Goal: Transaction & Acquisition: Book appointment/travel/reservation

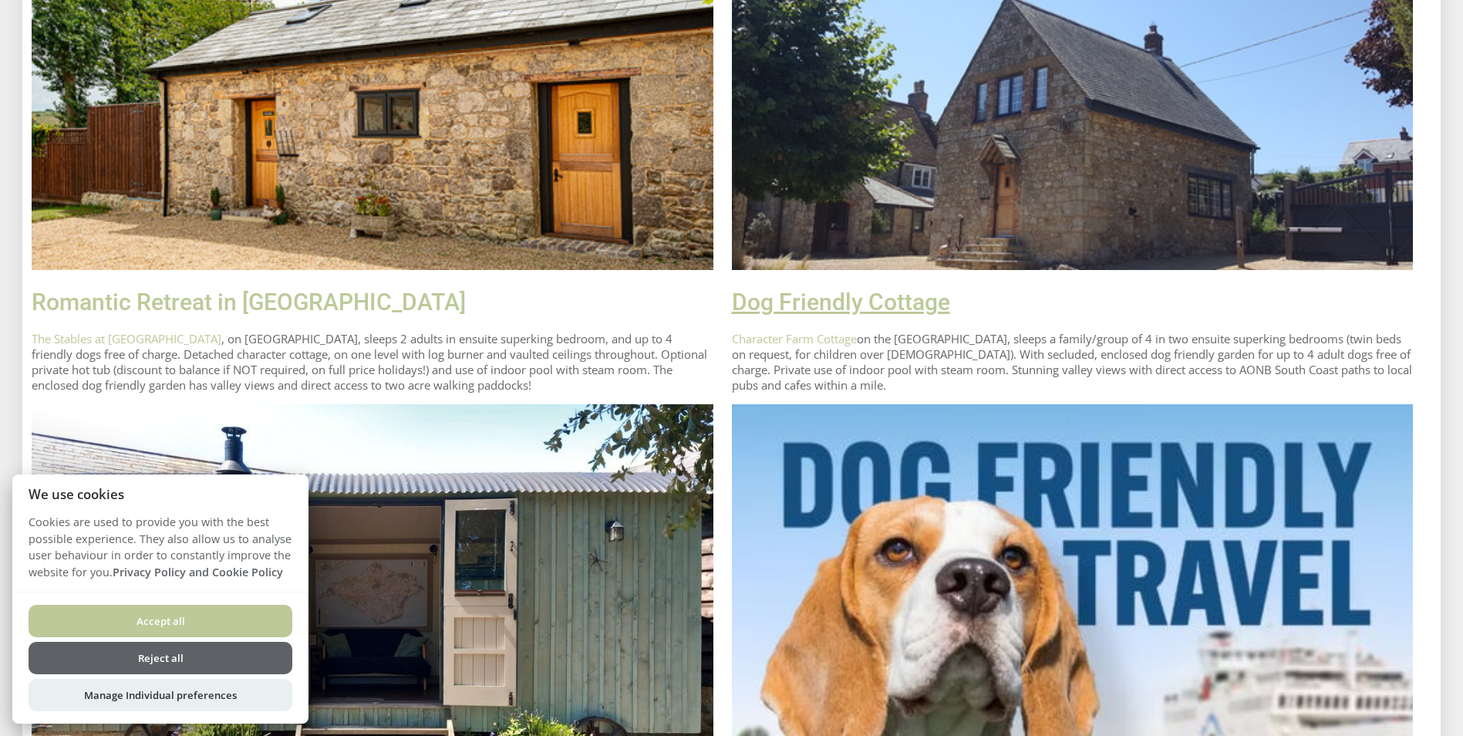
scroll to position [617, 0]
click at [248, 613] on button "Accept all" at bounding box center [161, 621] width 264 height 32
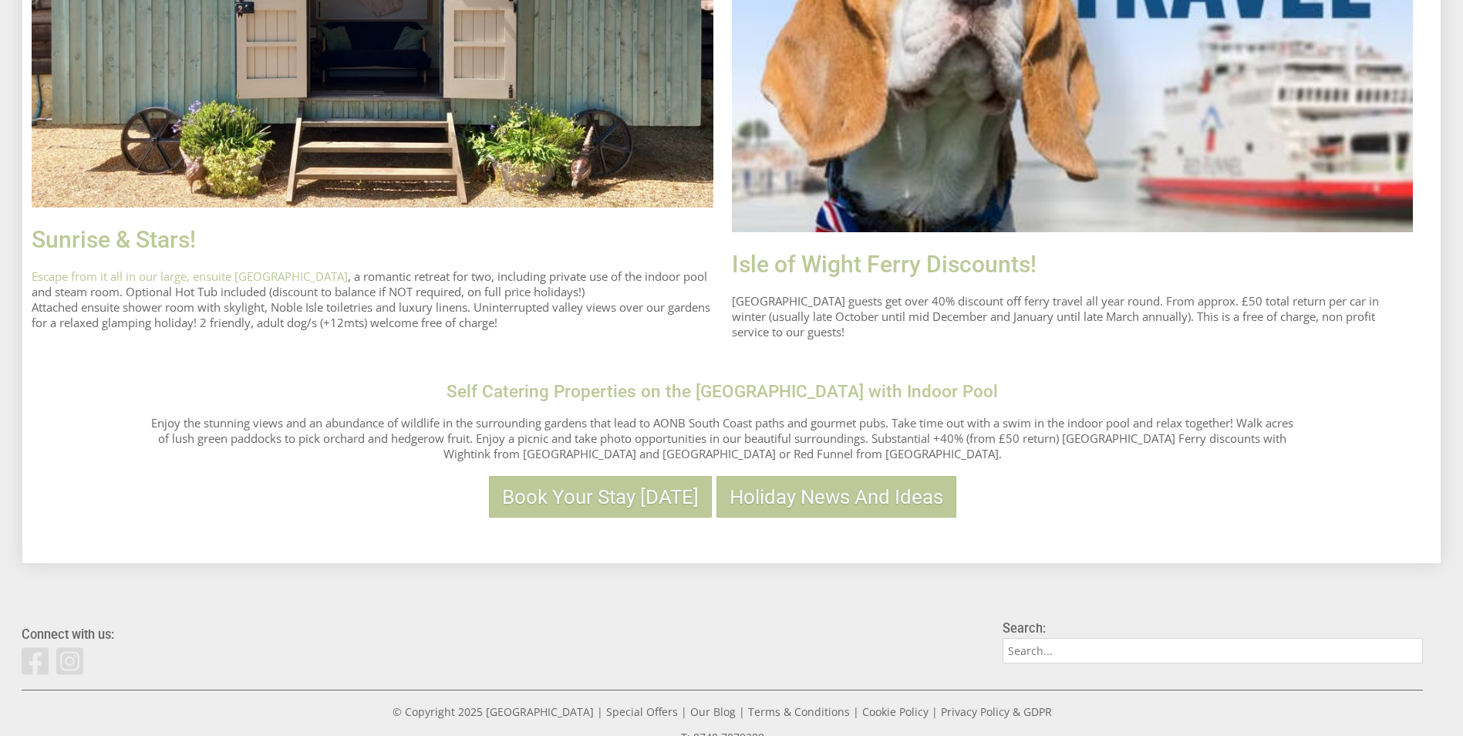
scroll to position [1234, 0]
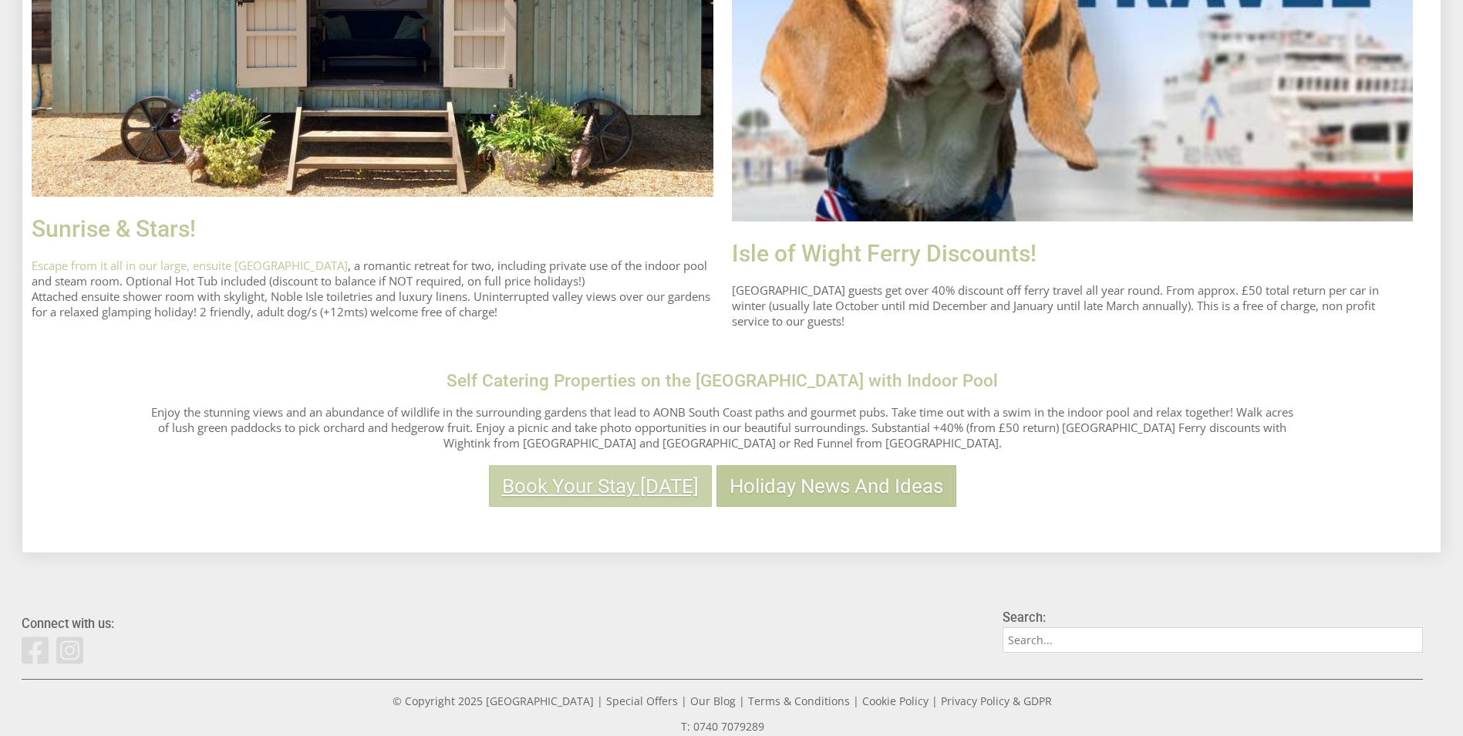
click at [685, 493] on link "Book Your Stay [DATE]" at bounding box center [600, 486] width 223 height 42
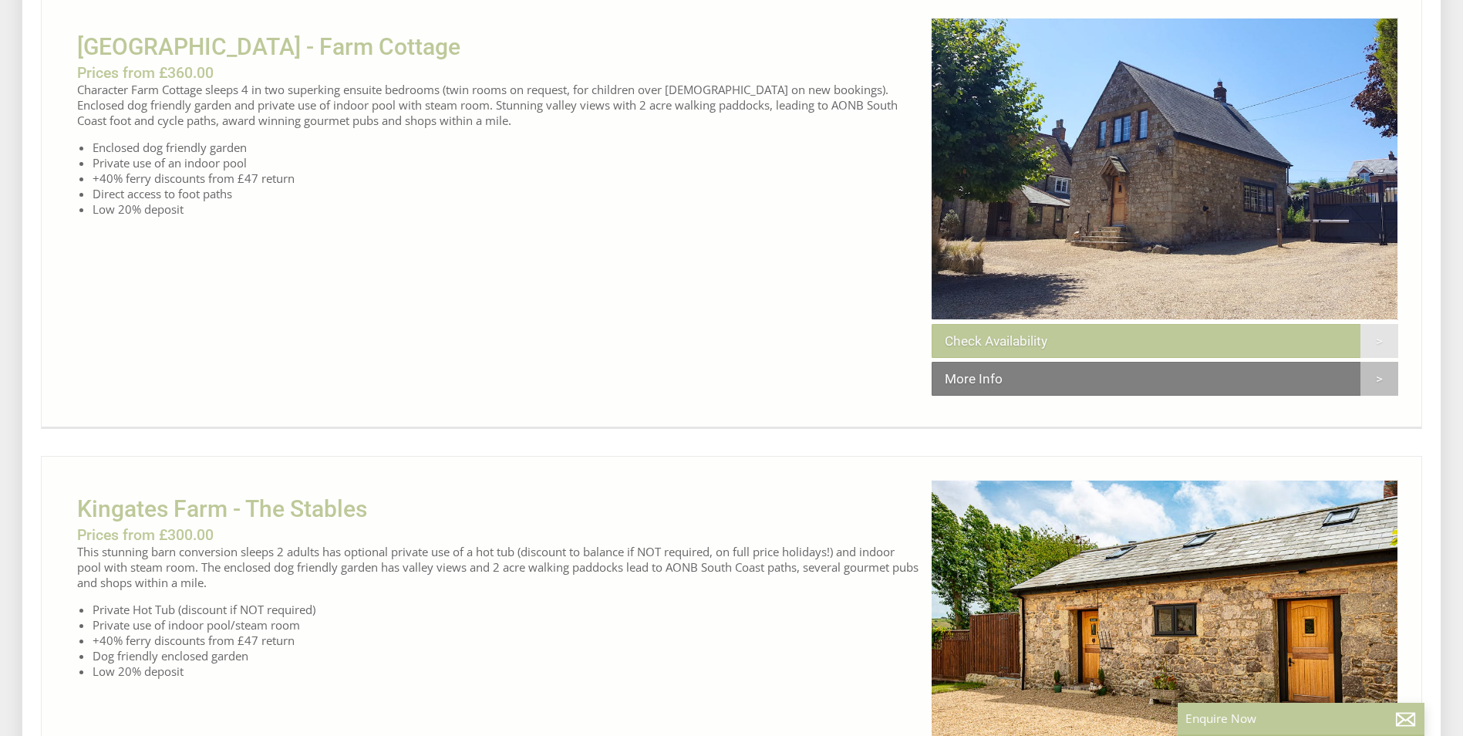
scroll to position [540, 0]
click at [1369, 353] on link "Check Availability" at bounding box center [1164, 340] width 466 height 34
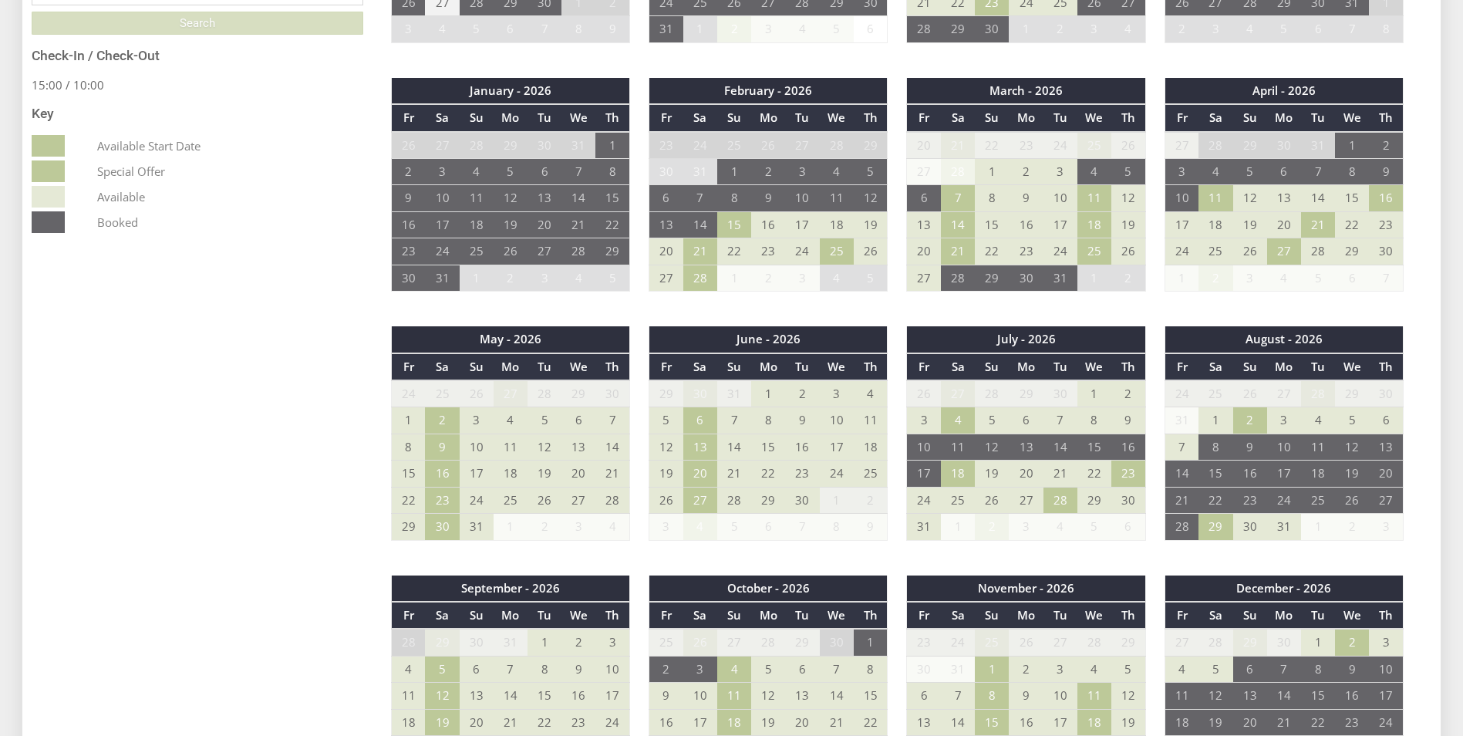
scroll to position [1002, 0]
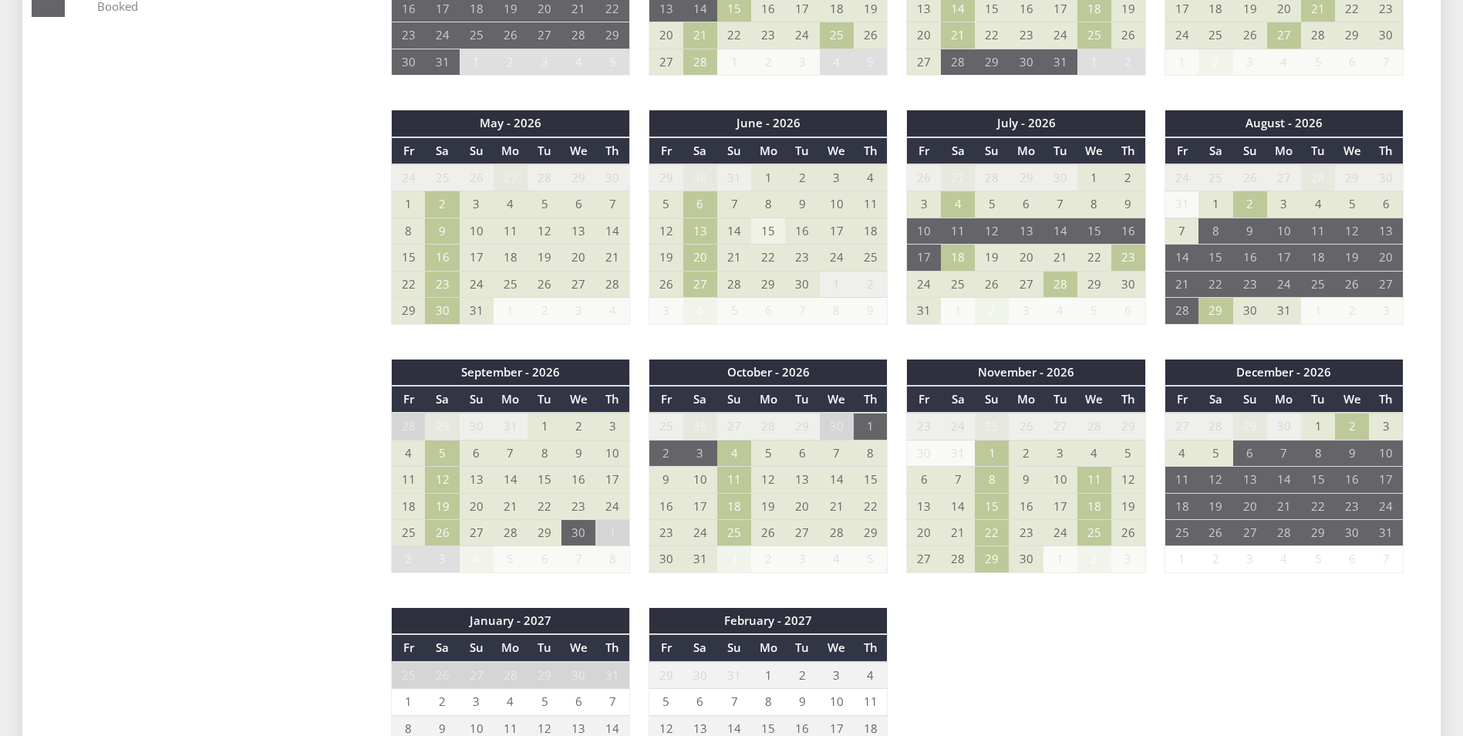
click at [775, 236] on td "15" at bounding box center [768, 230] width 34 height 26
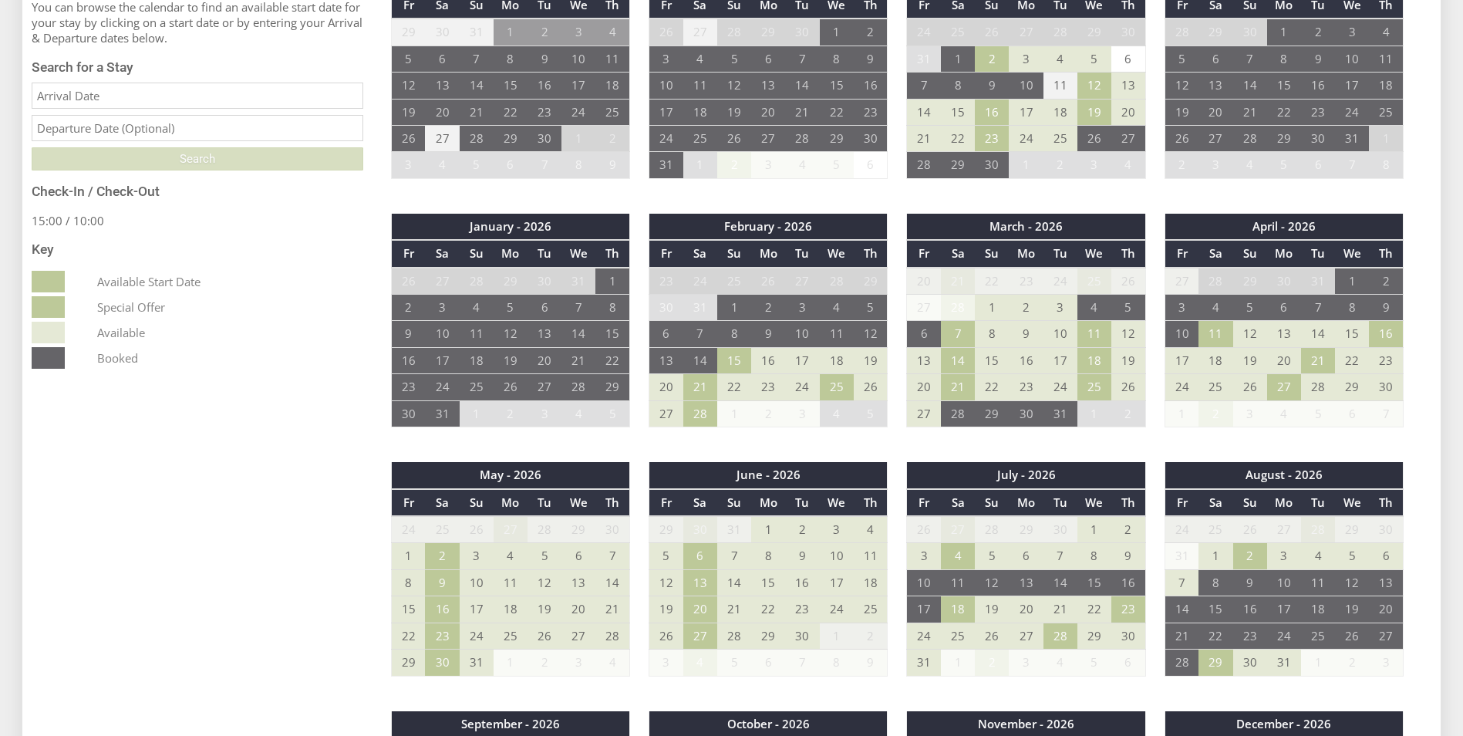
scroll to position [617, 0]
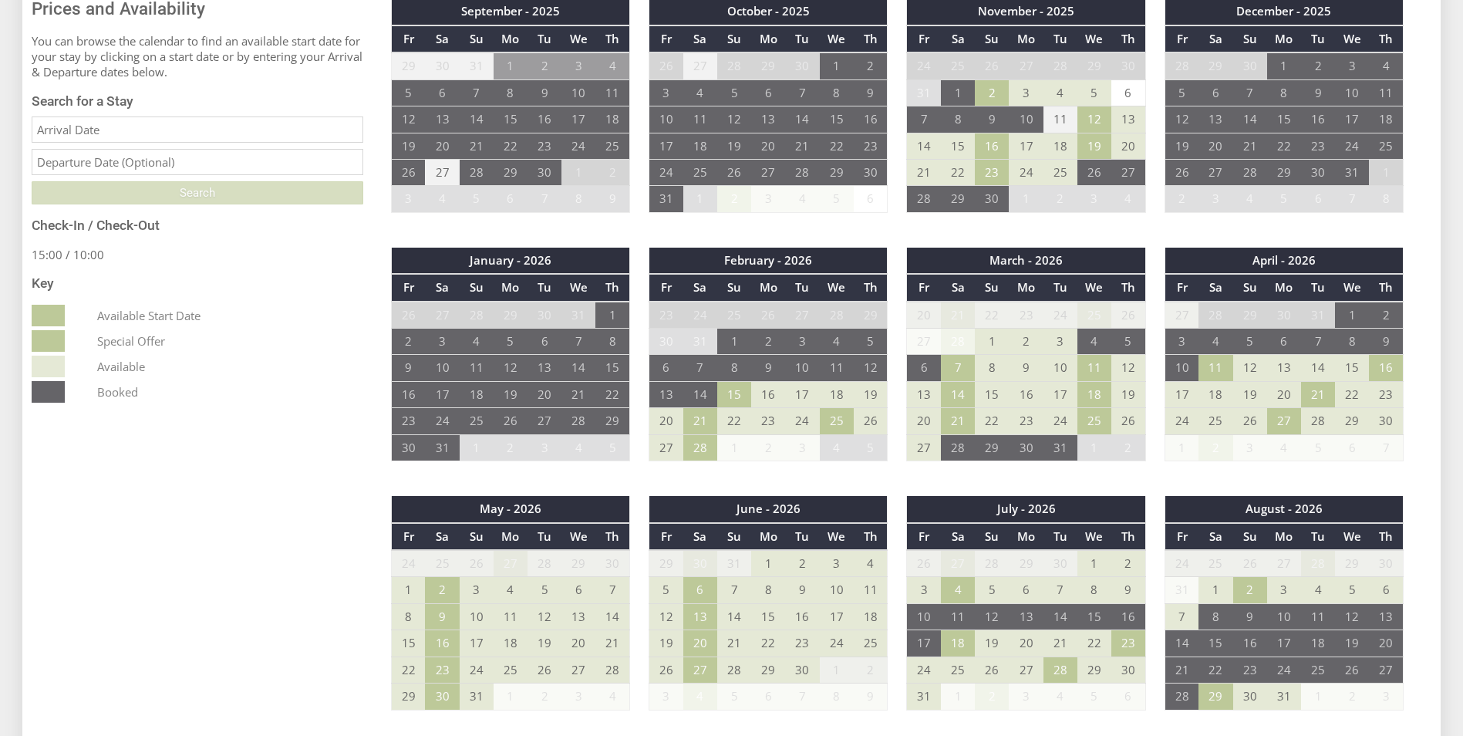
click at [154, 143] on input "Date" at bounding box center [198, 129] width 332 height 26
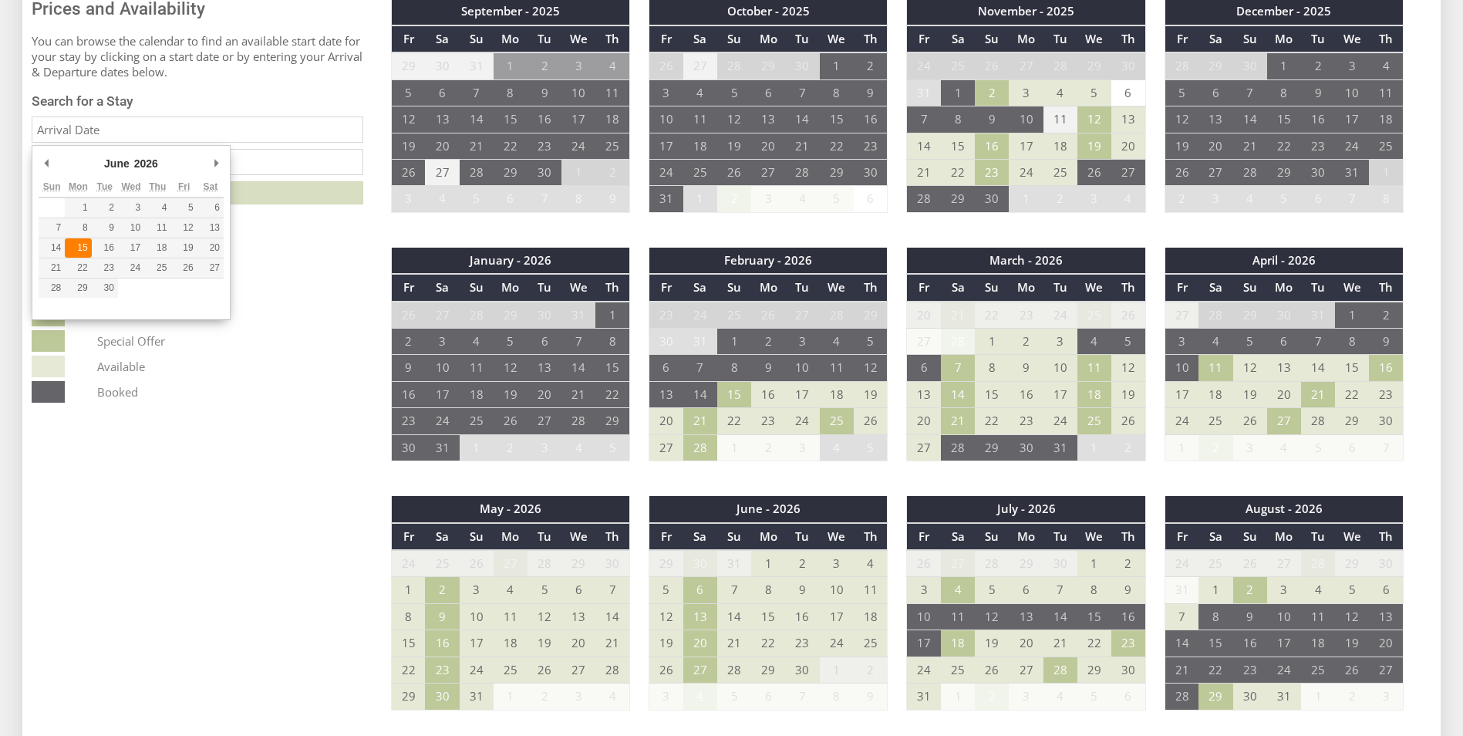
type input "15/06/2026"
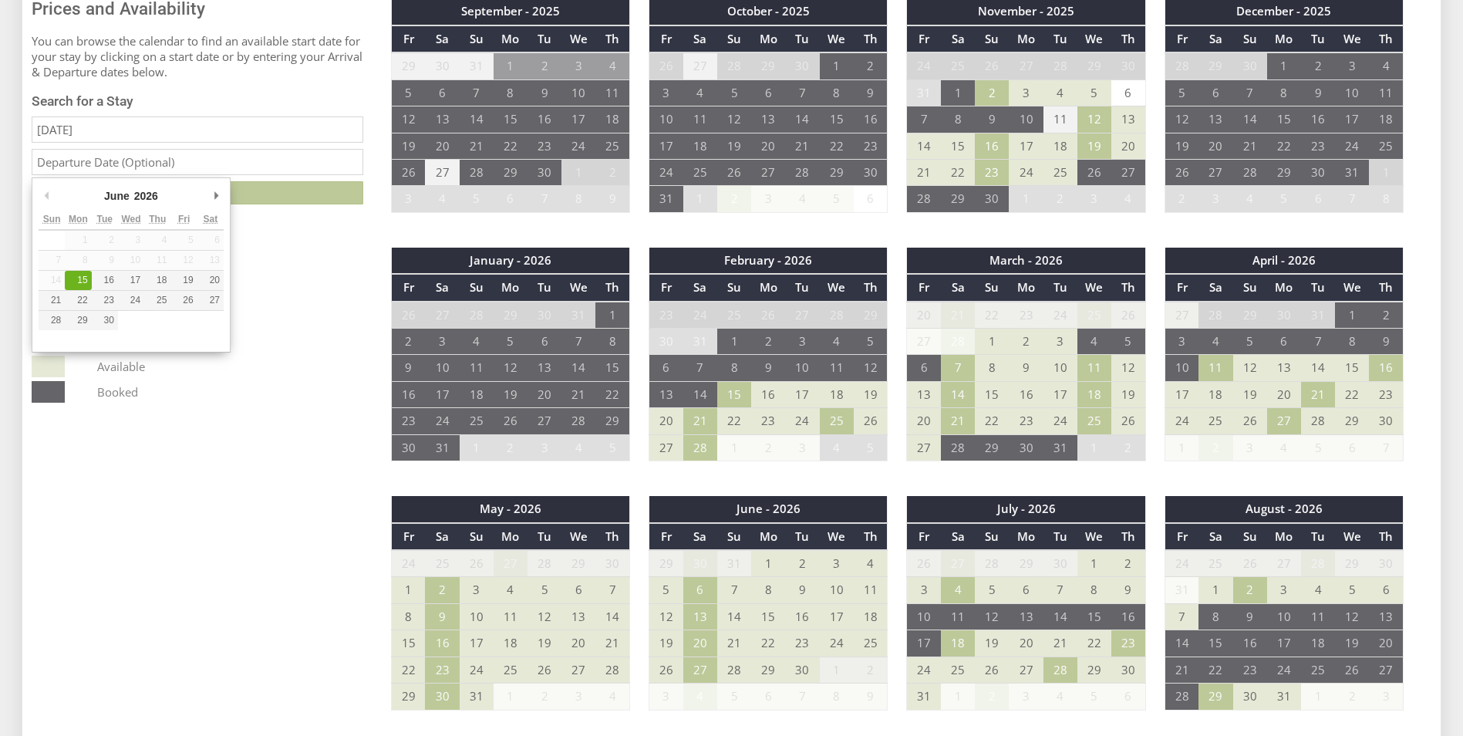
click at [149, 165] on input "text" at bounding box center [198, 162] width 332 height 26
type input "26/06/2026"
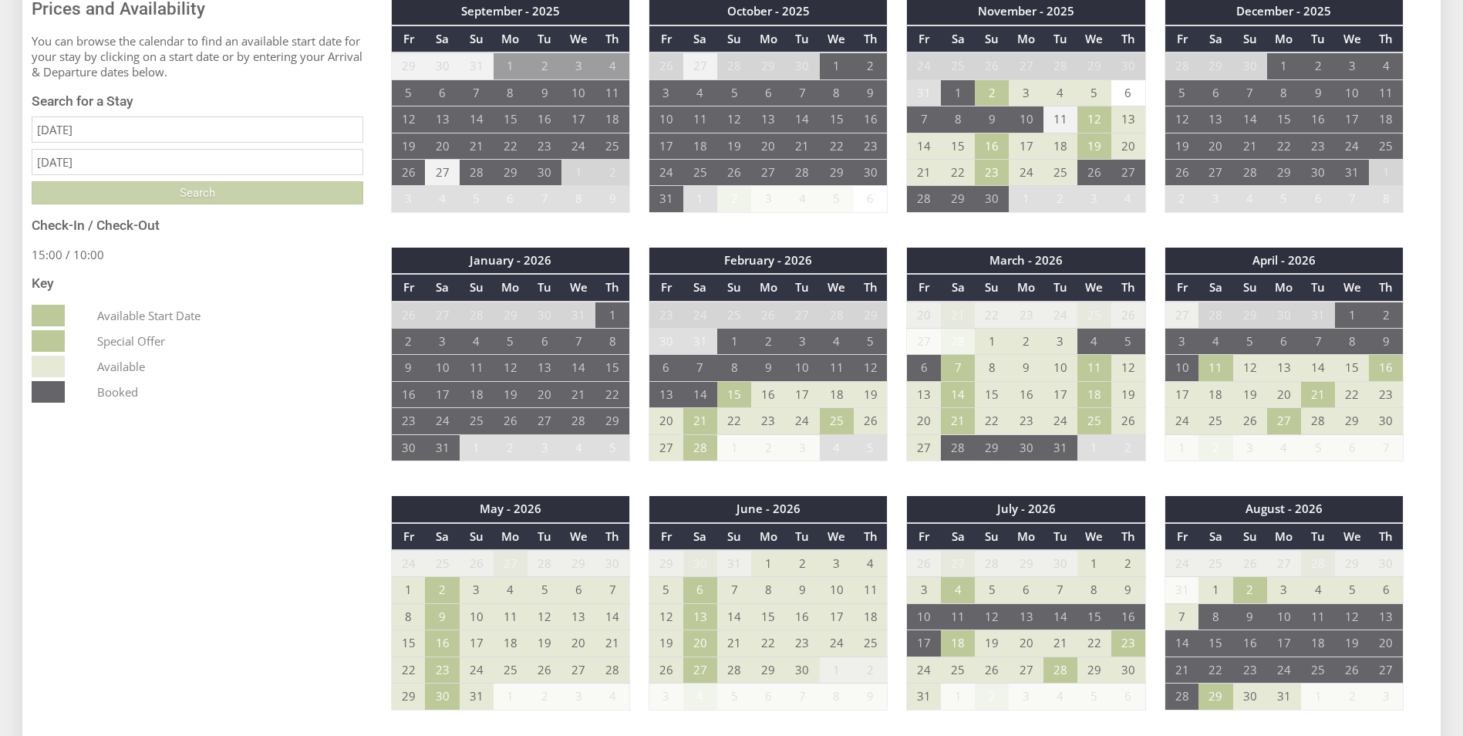
click at [211, 196] on input "Search" at bounding box center [198, 192] width 332 height 23
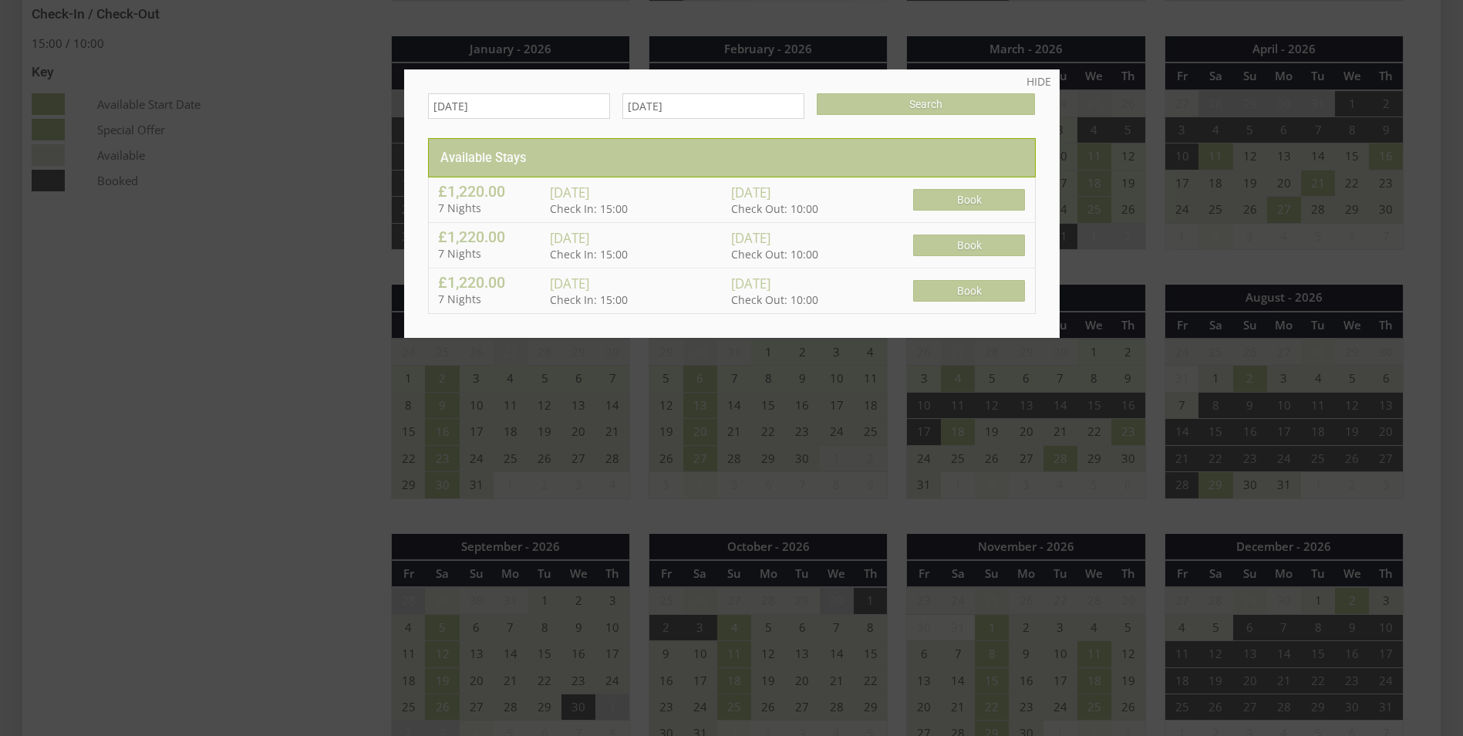
scroll to position [848, 0]
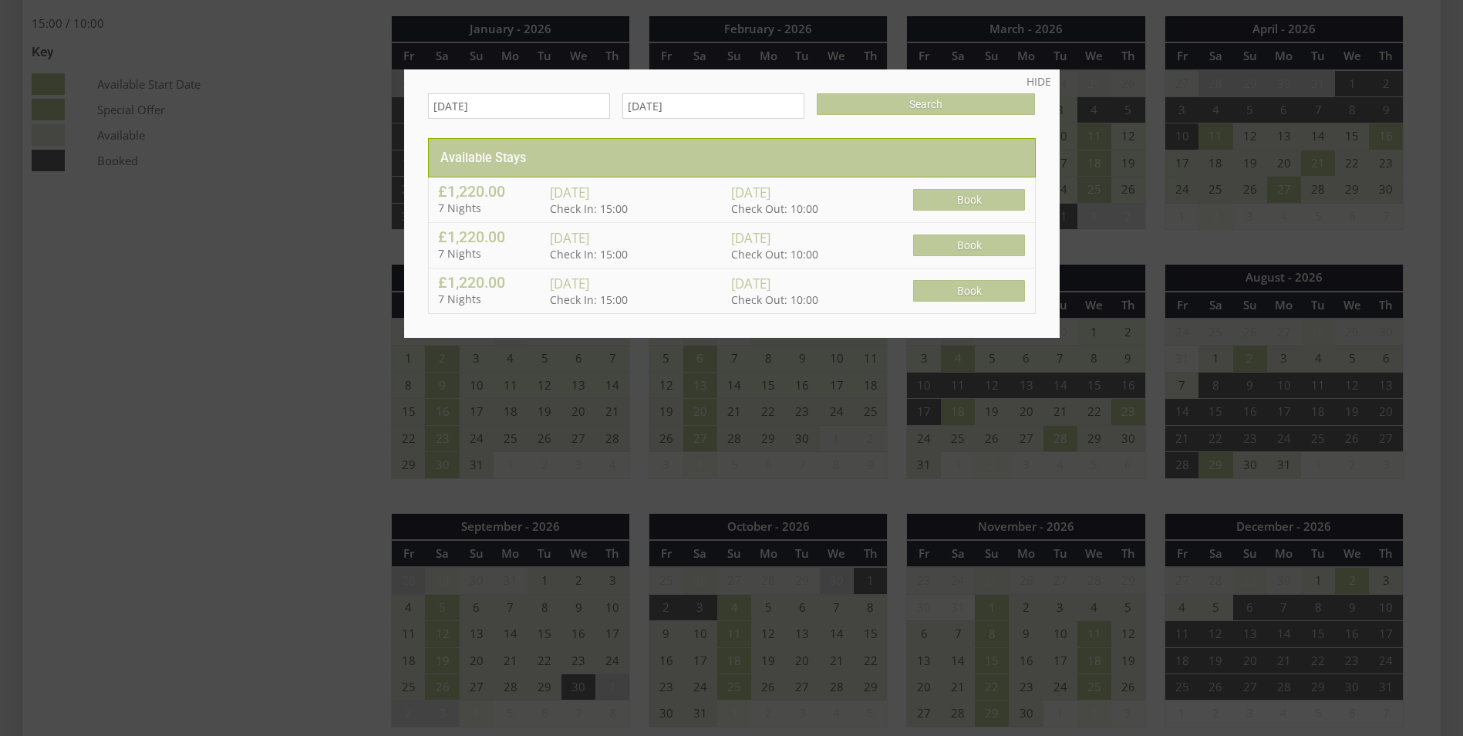
click at [334, 211] on div at bounding box center [731, 368] width 1463 height 736
